Goal: Task Accomplishment & Management: Complete application form

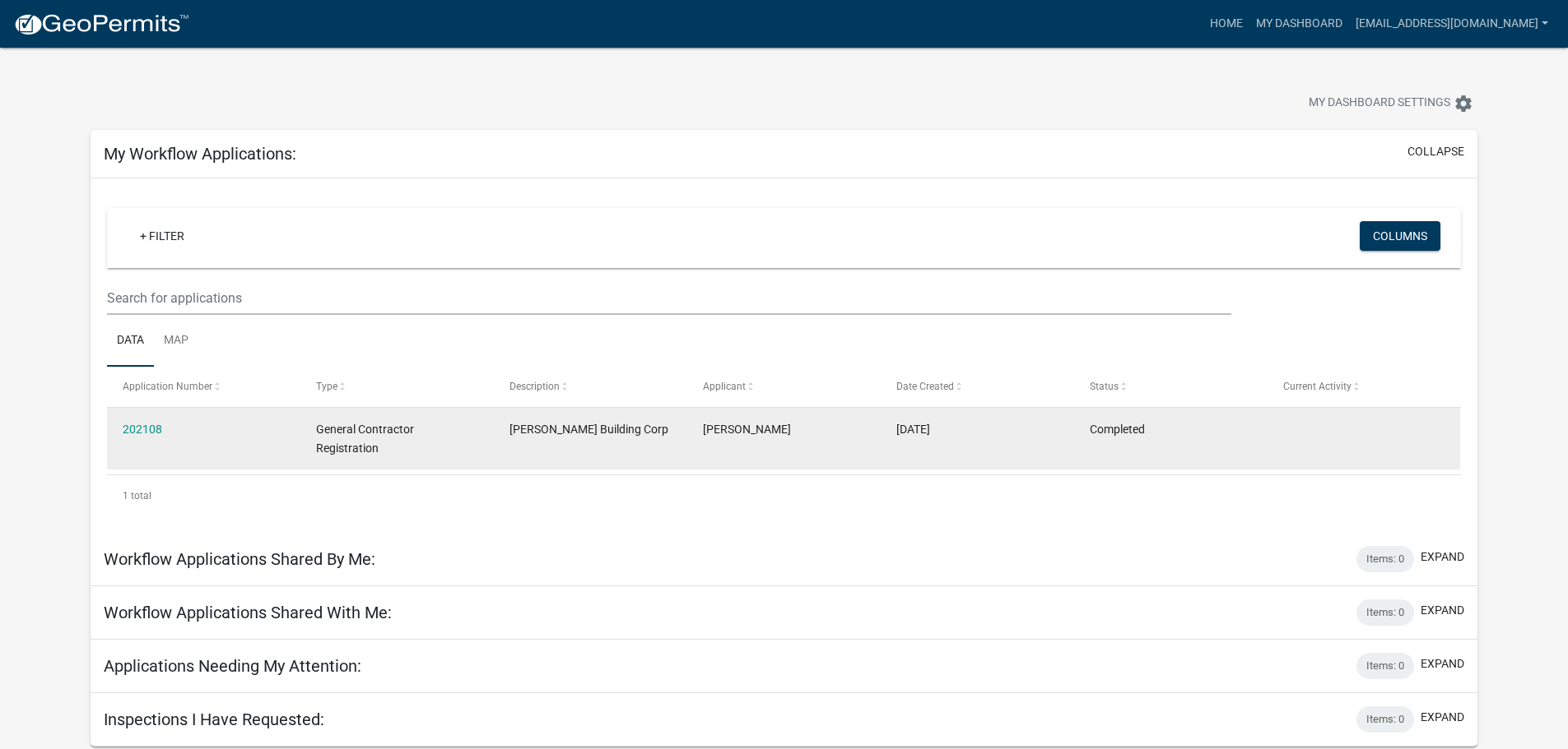
scroll to position [47, 0]
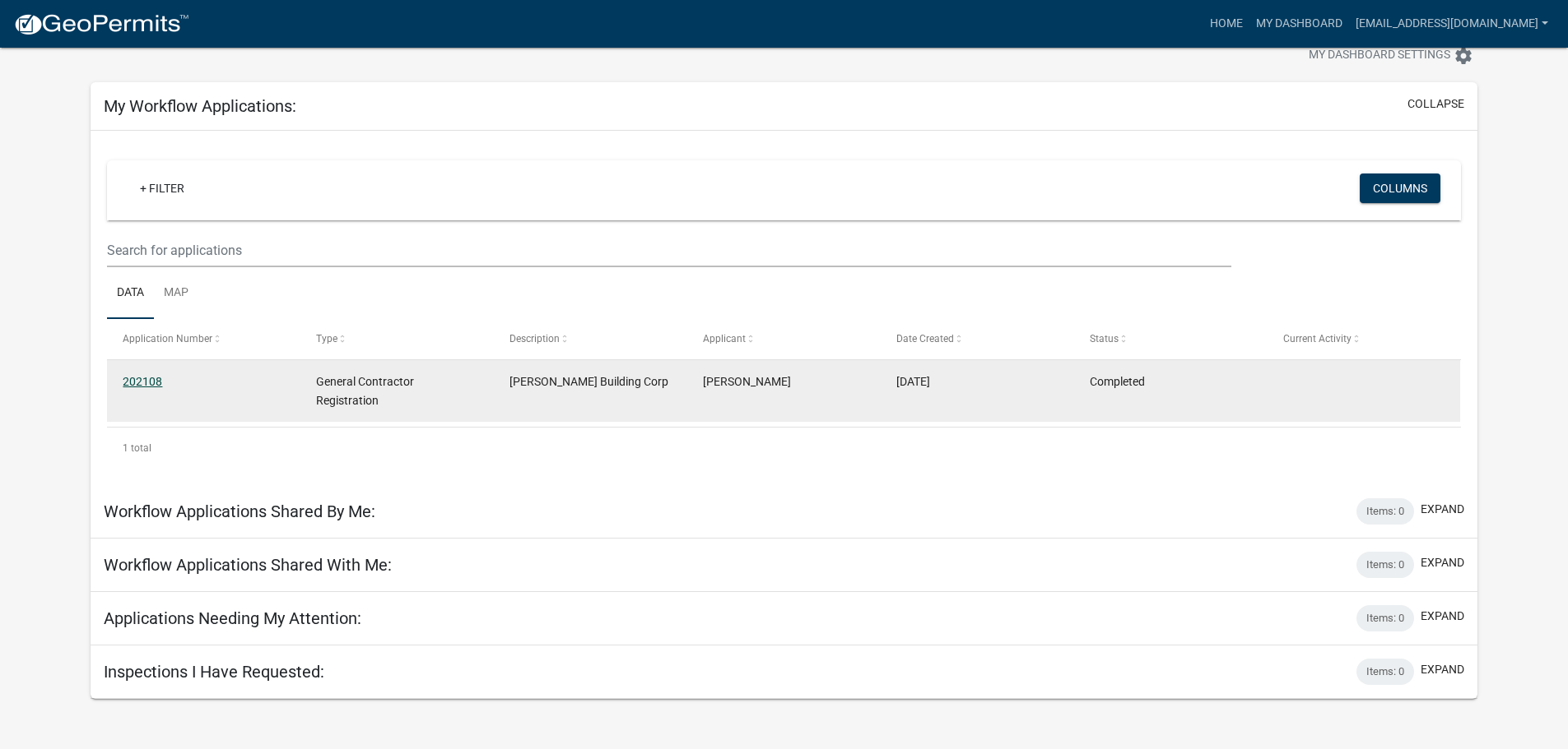
click at [149, 376] on link "202108" at bounding box center [142, 381] width 39 height 13
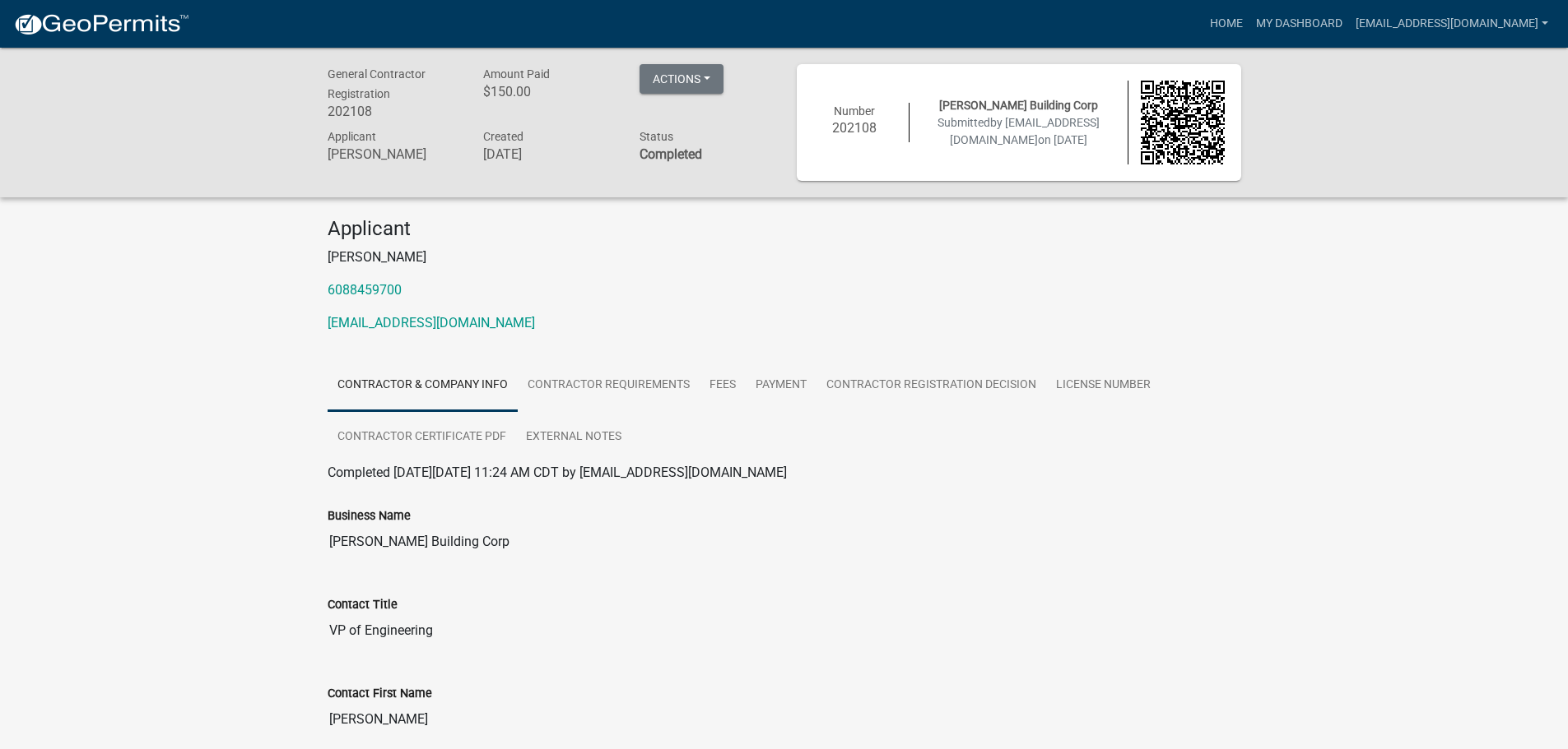
click at [457, 380] on link "Contractor & Company Info" at bounding box center [422, 385] width 190 height 53
click at [677, 82] on button "Actions" at bounding box center [682, 79] width 84 height 30
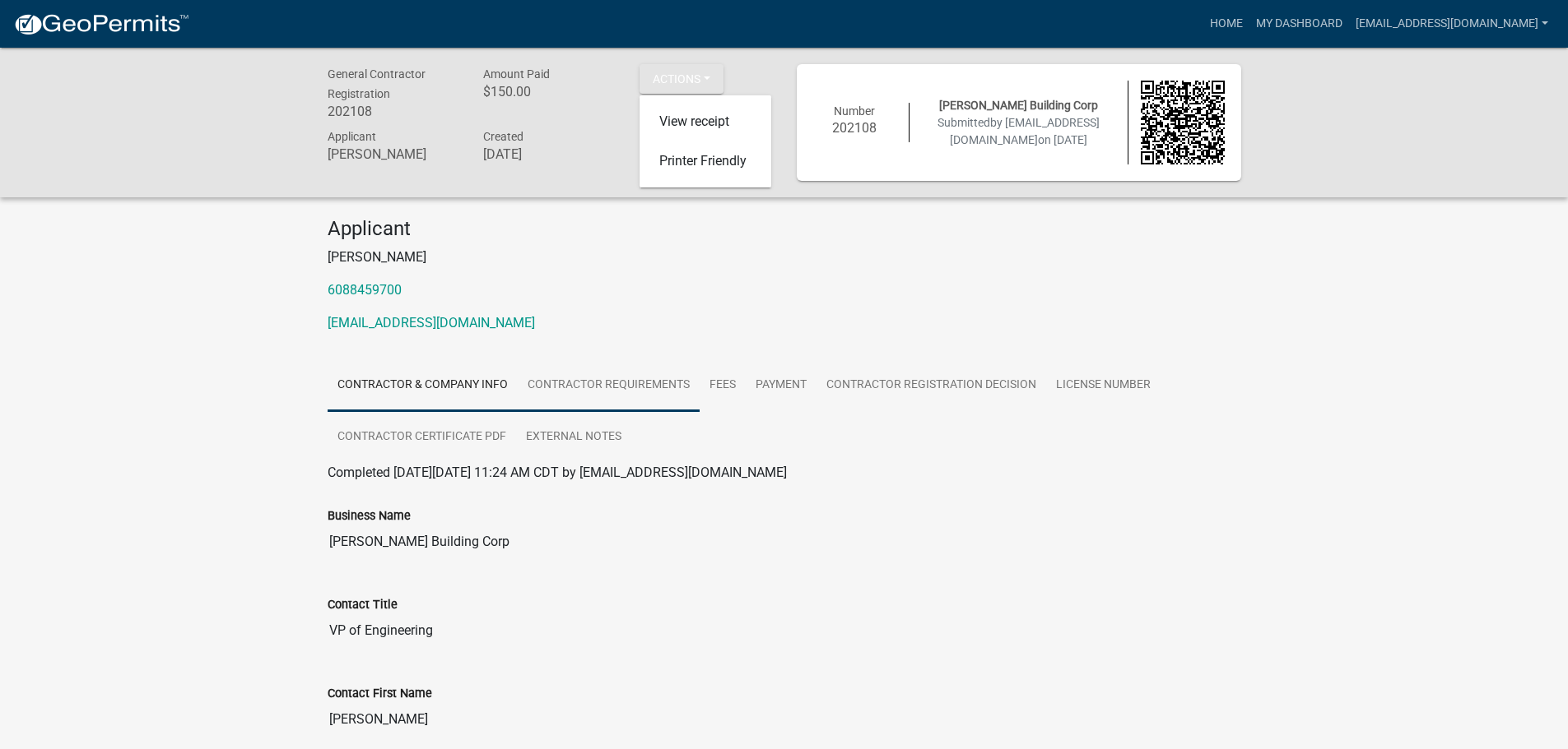
click at [630, 384] on link "Contractor Requirements" at bounding box center [609, 385] width 182 height 53
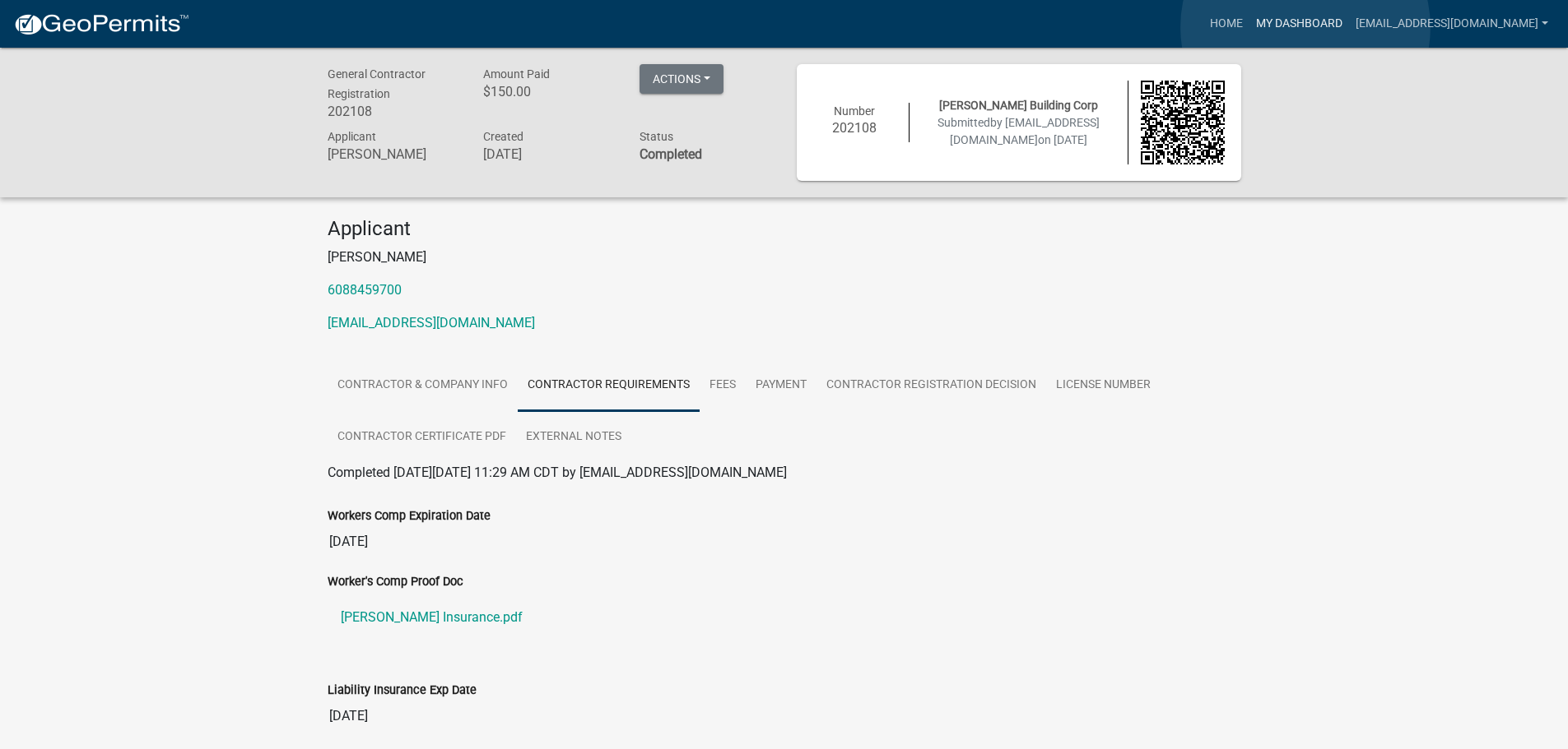
click at [1305, 27] on link "My Dashboard" at bounding box center [1299, 24] width 100 height 32
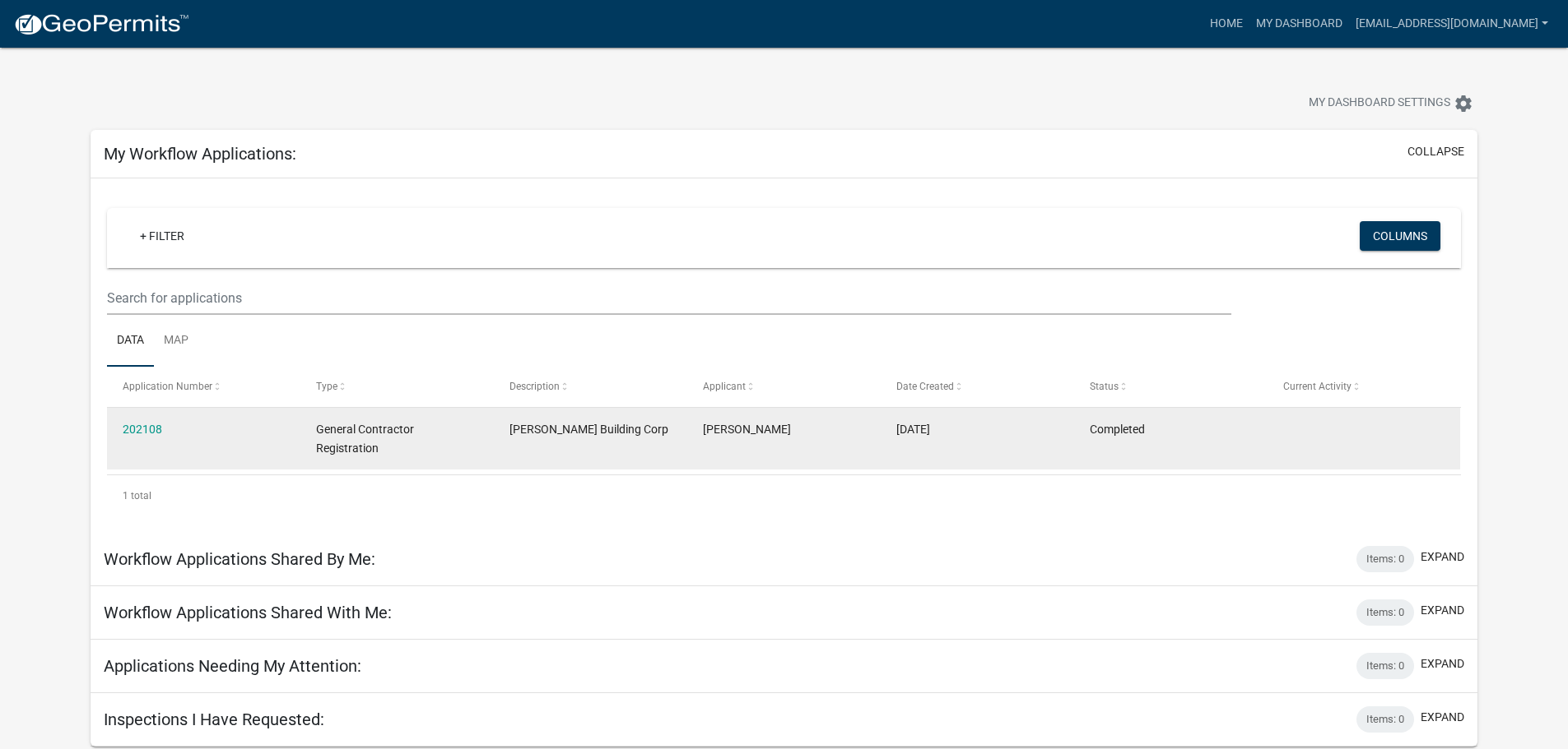
click at [517, 439] on datatable-body-cell "[PERSON_NAME] Building Corp" at bounding box center [590, 438] width 194 height 60
click at [153, 423] on link "202108" at bounding box center [142, 429] width 39 height 13
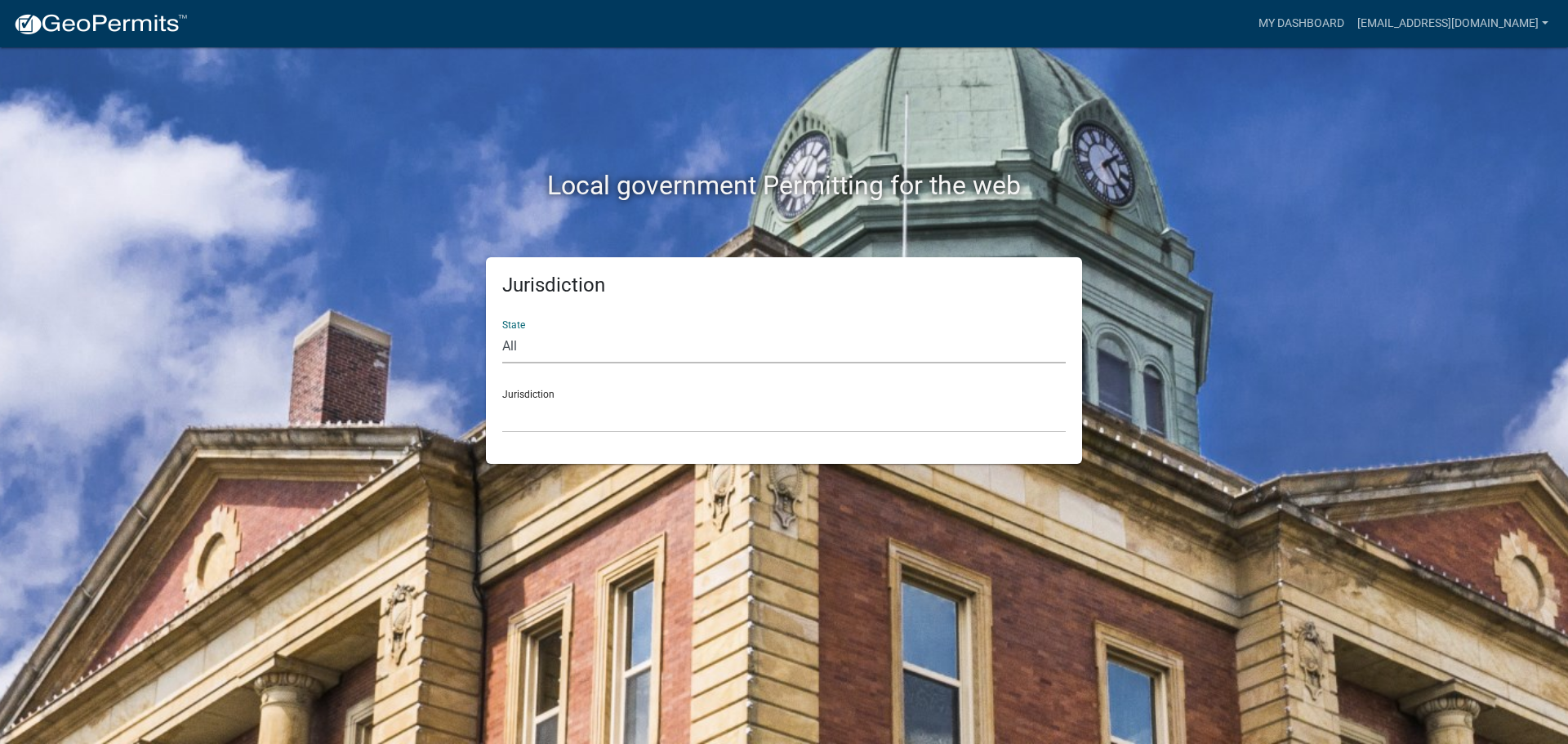
click at [626, 351] on select "All [US_STATE] [US_STATE] [US_STATE] [US_STATE] [US_STATE] [US_STATE] [US_STATE…" at bounding box center [784, 346] width 564 height 33
select select "[US_STATE]"
click at [502, 330] on select "All [US_STATE] [US_STATE] [US_STATE] [US_STATE] [US_STATE] [US_STATE] [US_STATE…" at bounding box center [784, 346] width 564 height 33
click at [563, 417] on select "City of [GEOGRAPHIC_DATA], [US_STATE] City of [GEOGRAPHIC_DATA], [US_STATE] Cit…" at bounding box center [784, 416] width 564 height 33
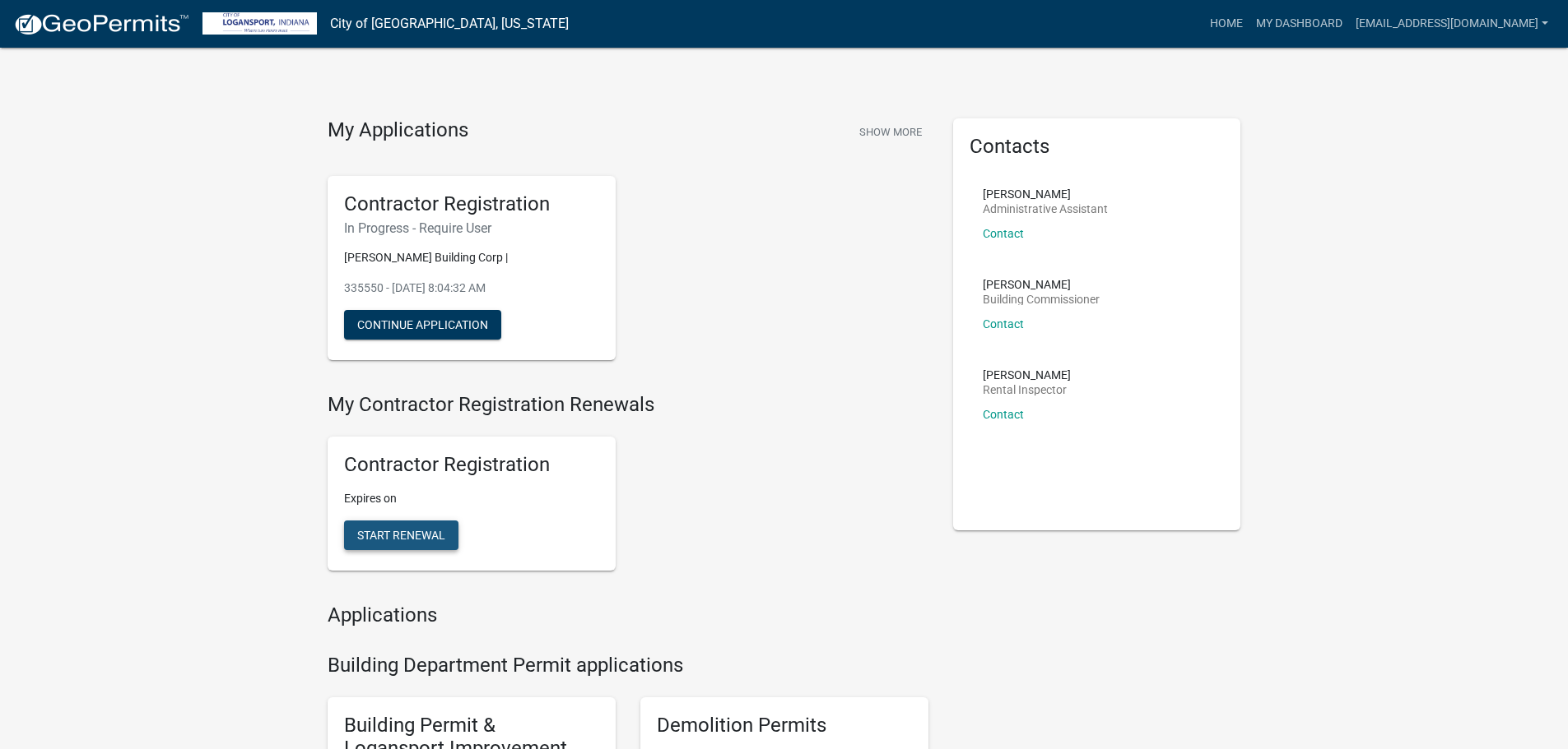
click at [377, 536] on span "Start Renewal" at bounding box center [401, 535] width 88 height 13
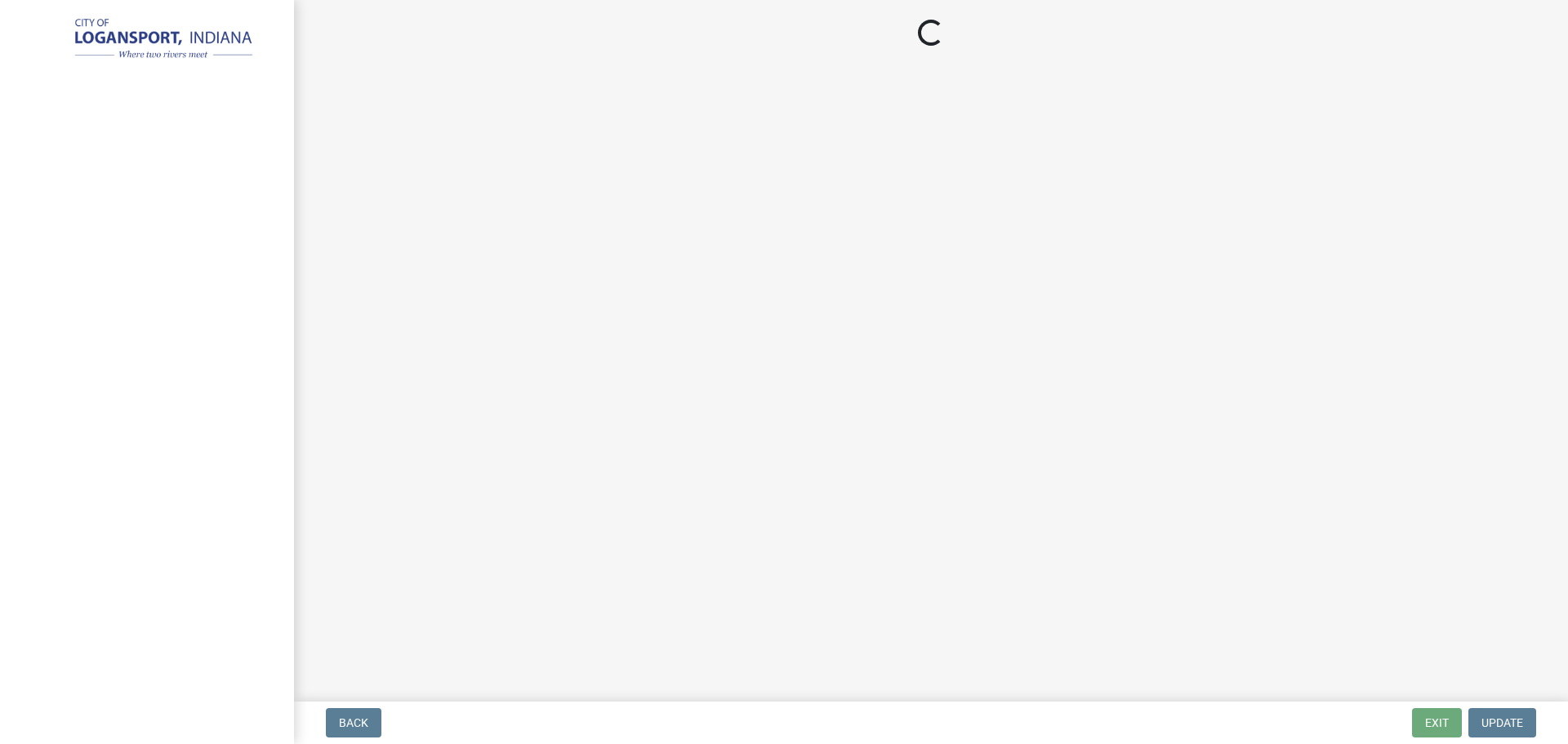
select select "WI"
